Goal: Navigation & Orientation: Find specific page/section

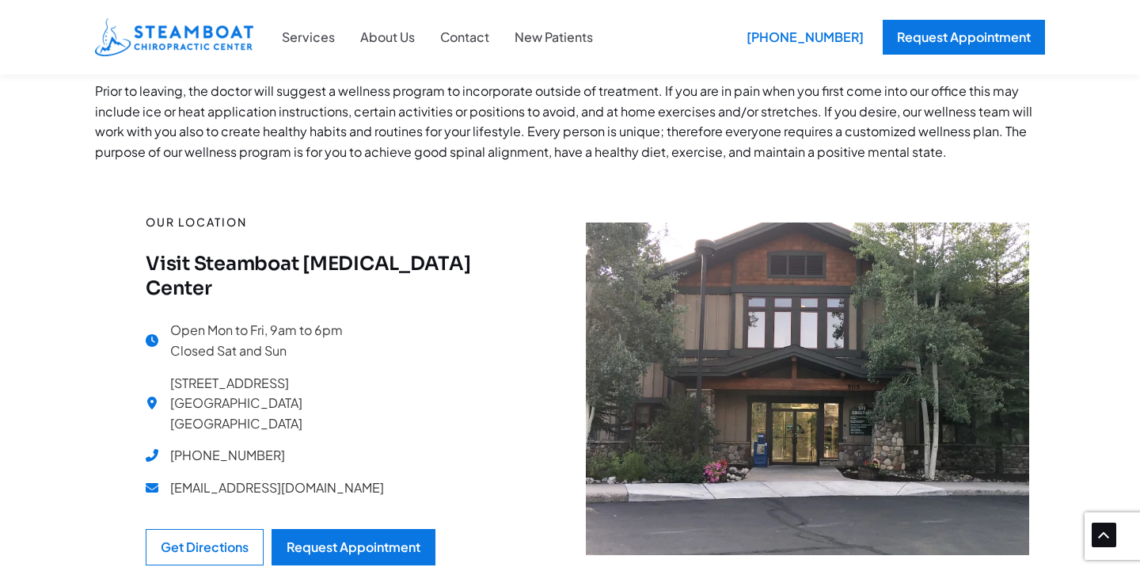
scroll to position [1046, 0]
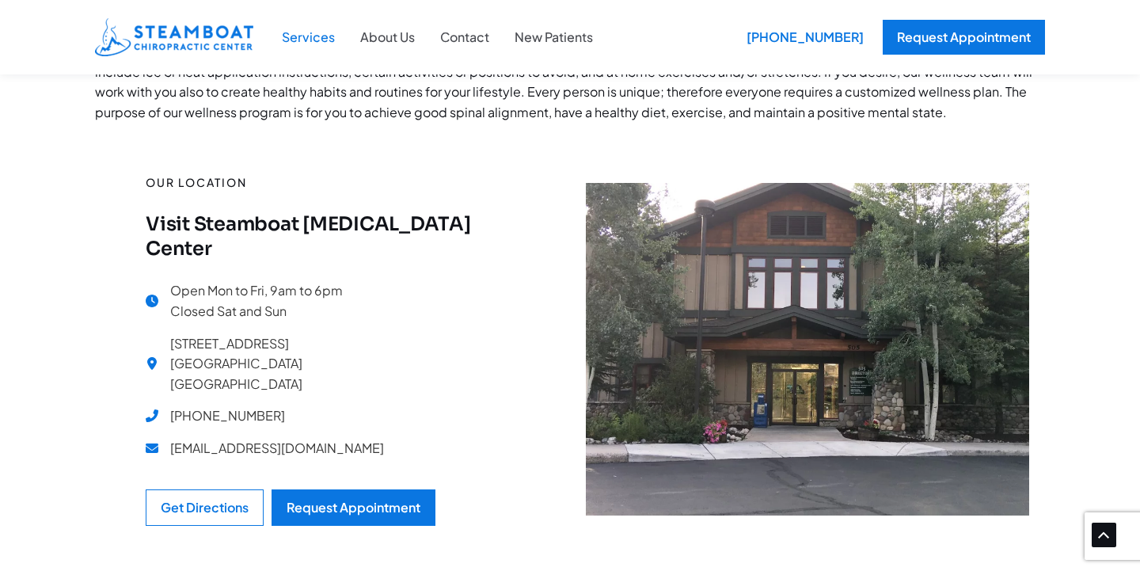
click at [308, 37] on link "Services" at bounding box center [308, 37] width 78 height 21
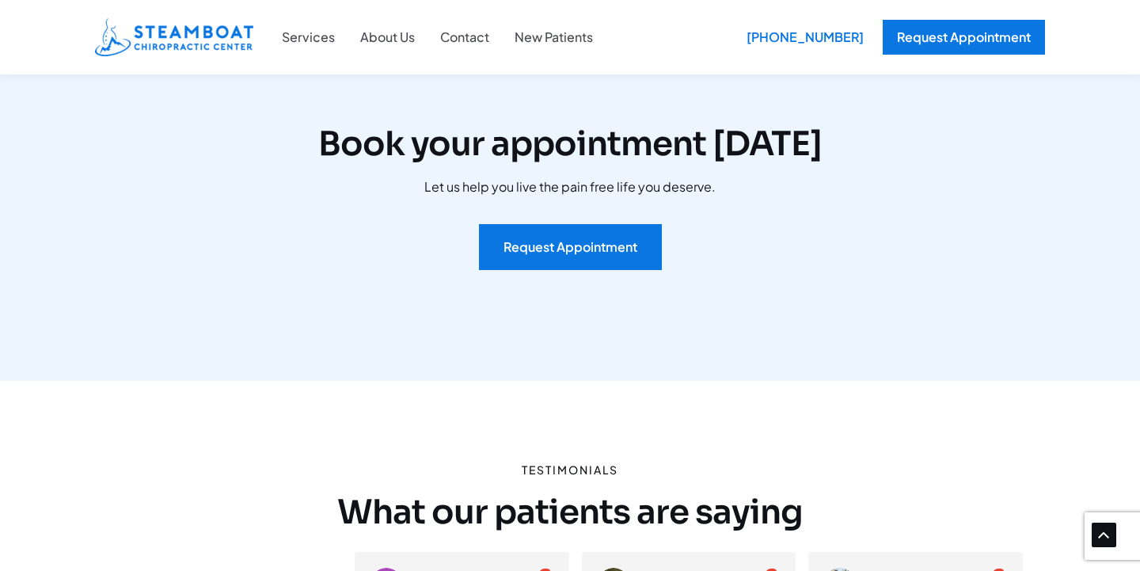
scroll to position [3176, 0]
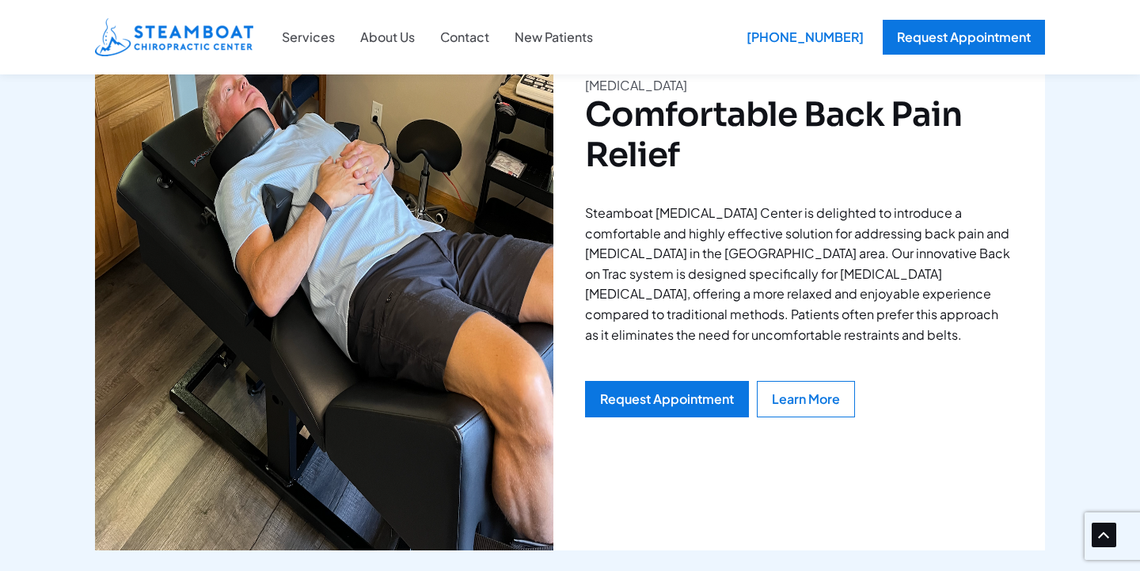
scroll to position [2644, 0]
